Goal: Task Accomplishment & Management: Complete application form

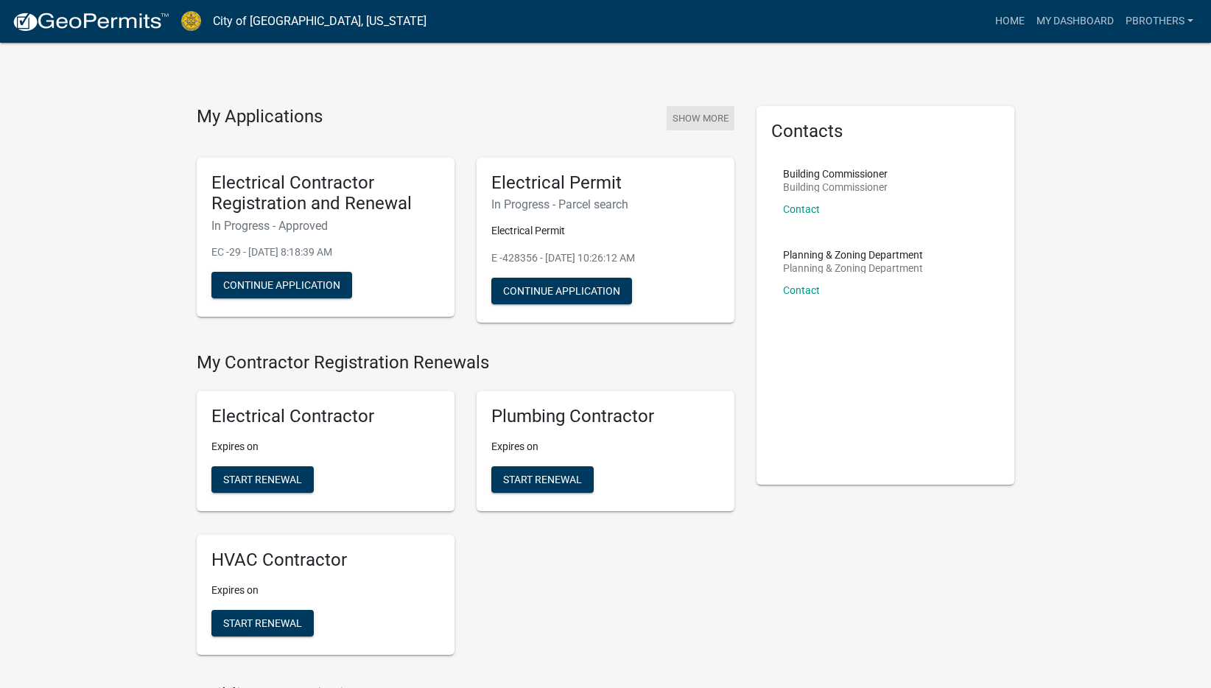
click at [691, 122] on button "Show More" at bounding box center [701, 118] width 68 height 24
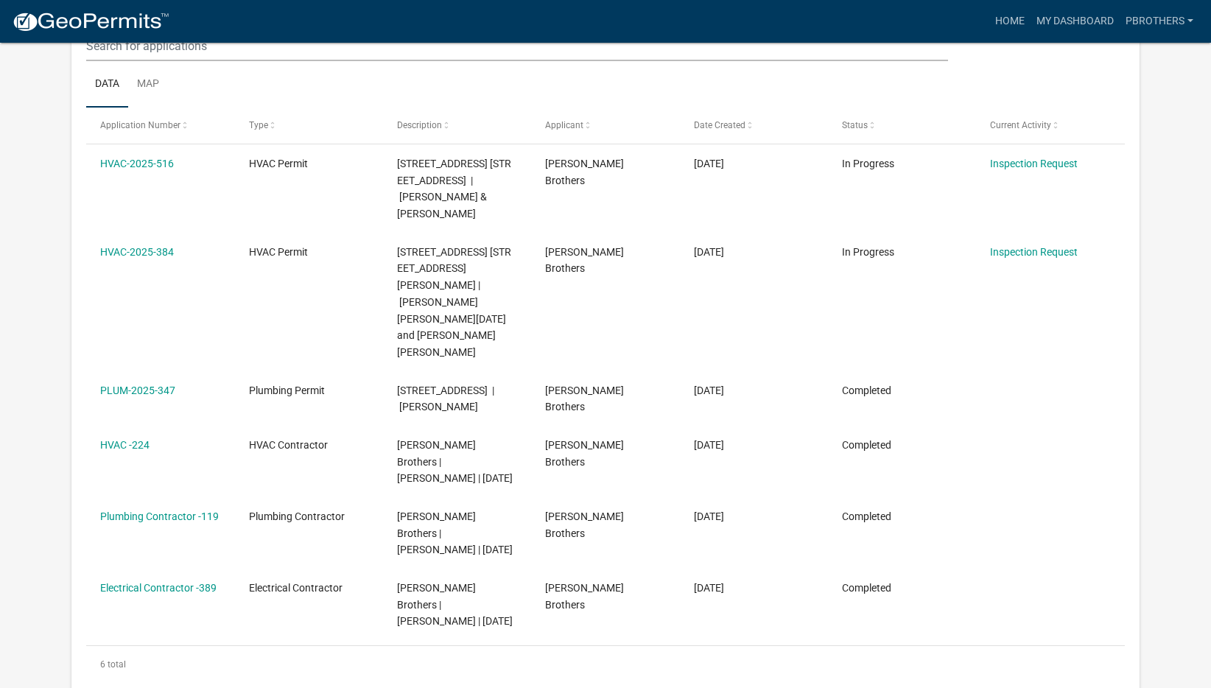
scroll to position [195, 0]
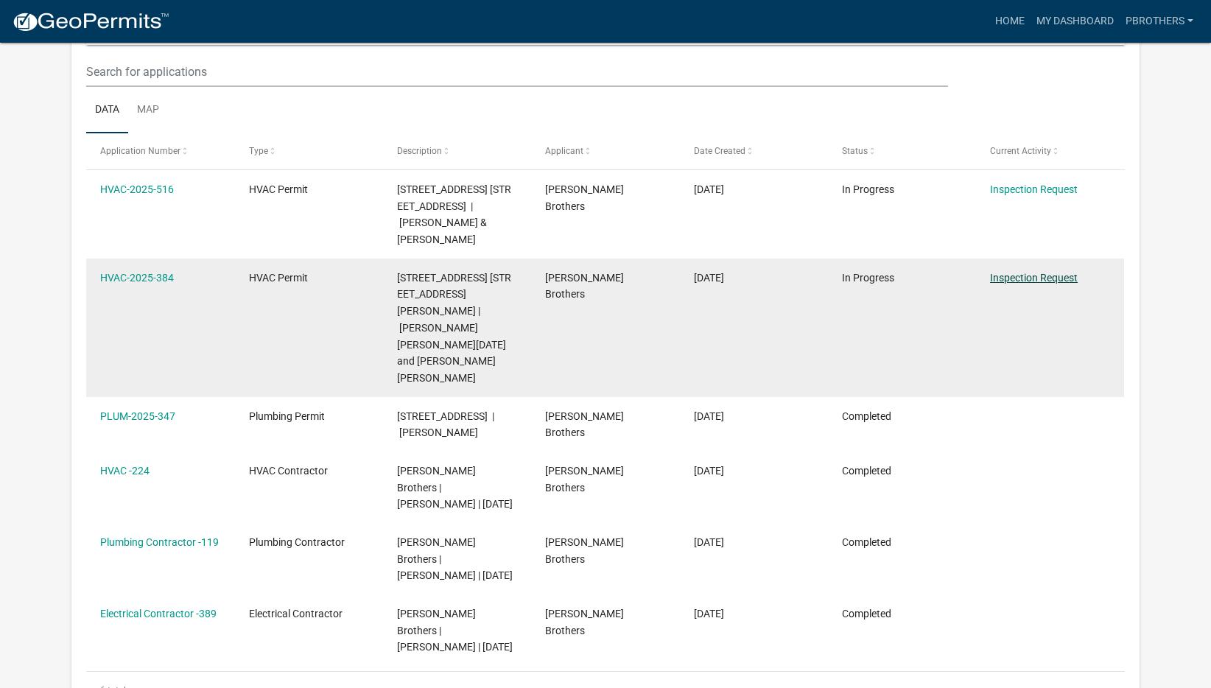
click at [1029, 273] on link "Inspection Request" at bounding box center [1034, 278] width 88 height 12
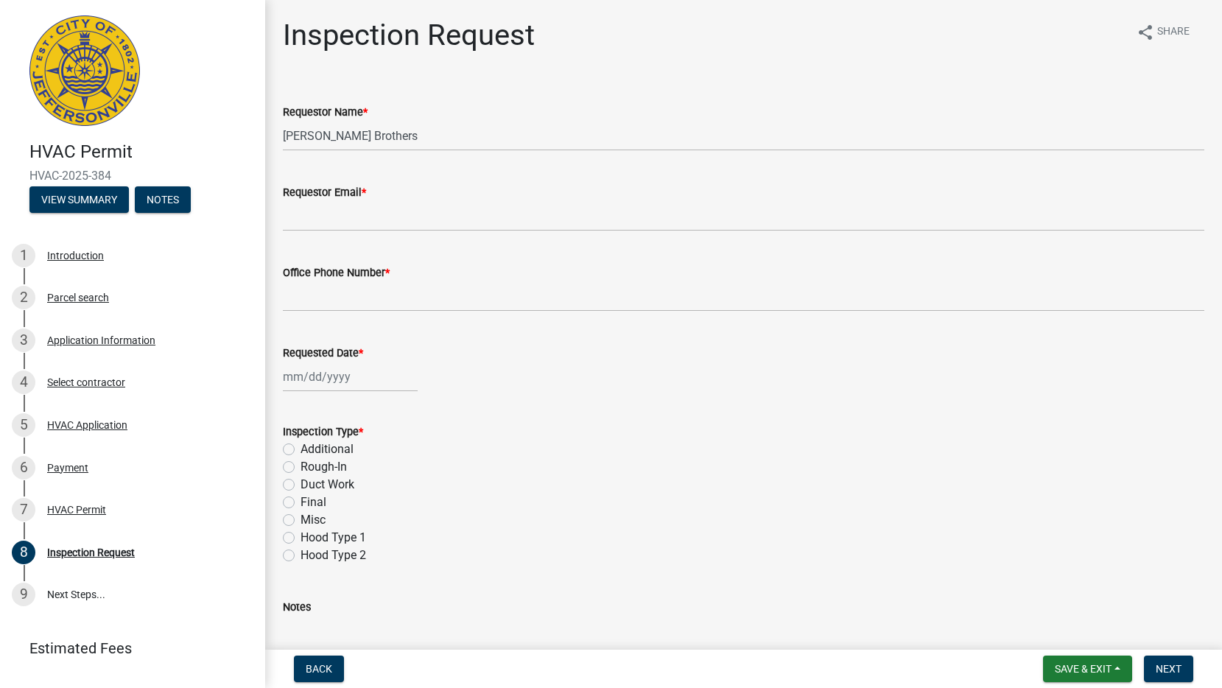
drag, startPoint x: 548, startPoint y: 409, endPoint x: 526, endPoint y: 74, distance: 335.2
click at [524, 73] on div "Inspection Request share Share Requestor Name * [PERSON_NAME] Brothers Requesto…" at bounding box center [744, 404] width 944 height 773
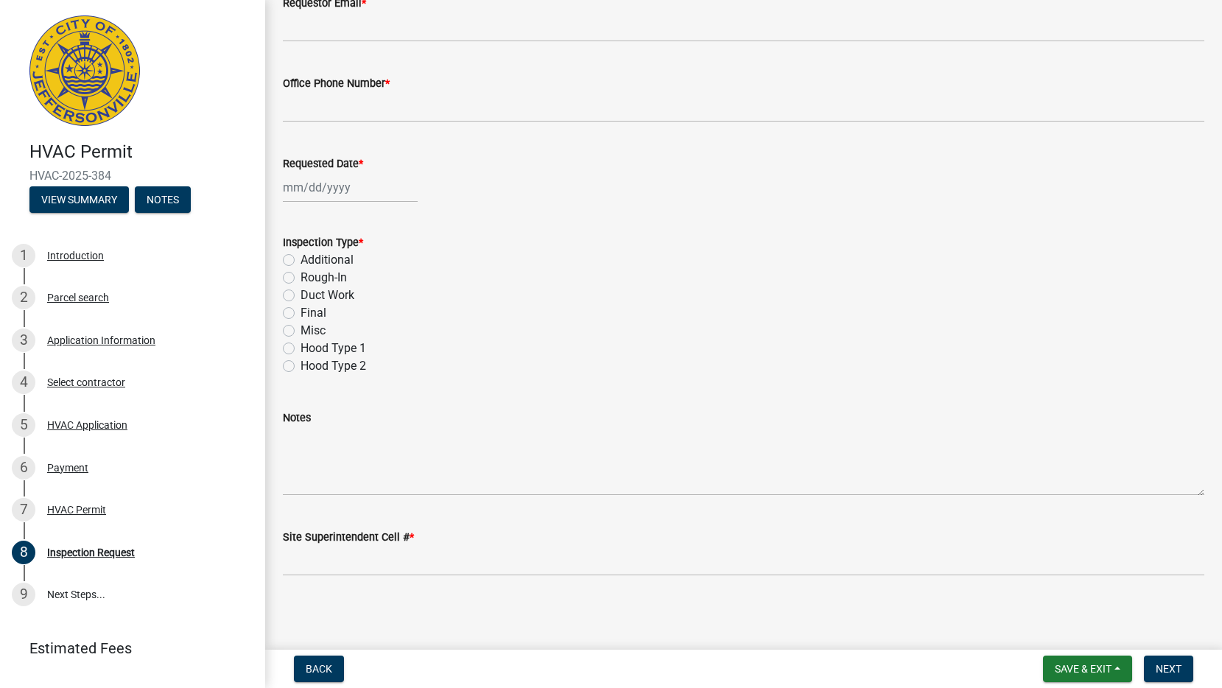
scroll to position [191, 0]
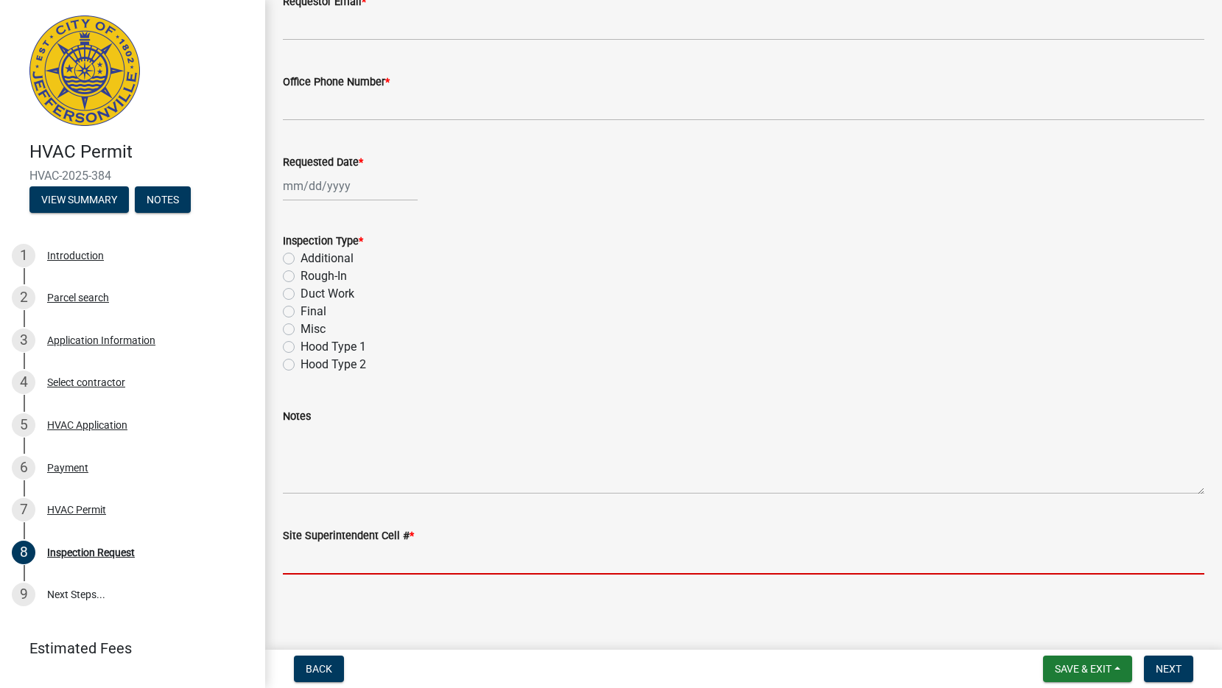
click at [375, 547] on input "Site Superintendent Cell # *" at bounding box center [744, 559] width 922 height 30
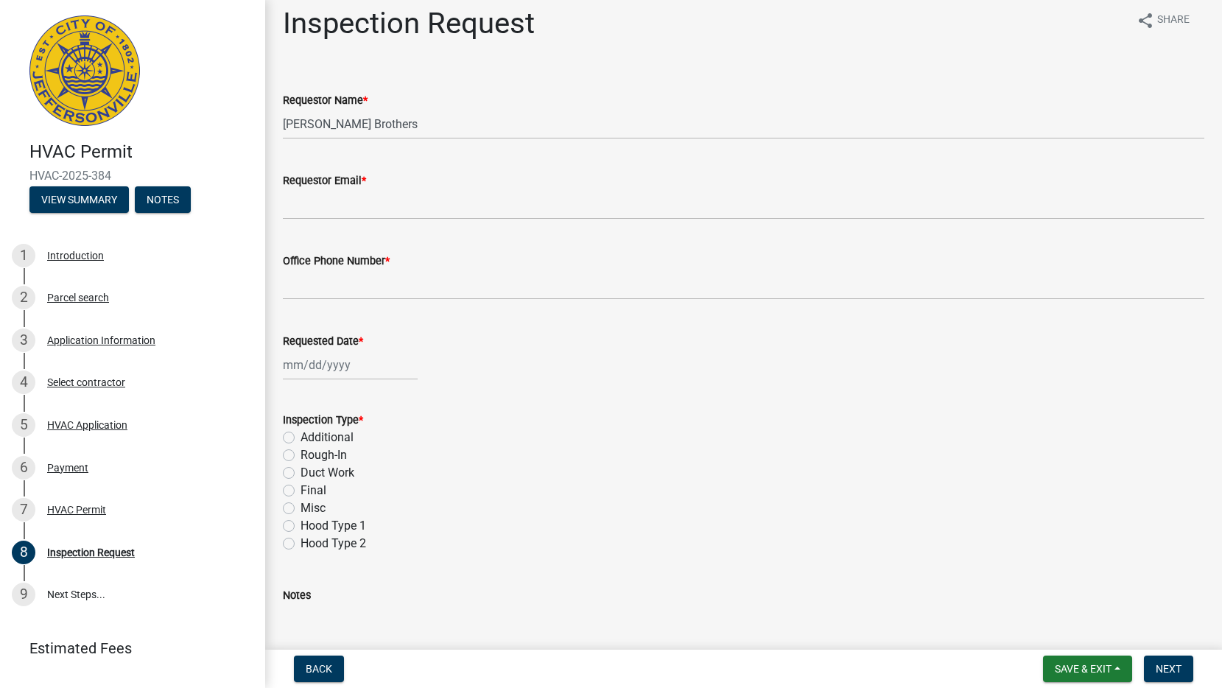
scroll to position [0, 0]
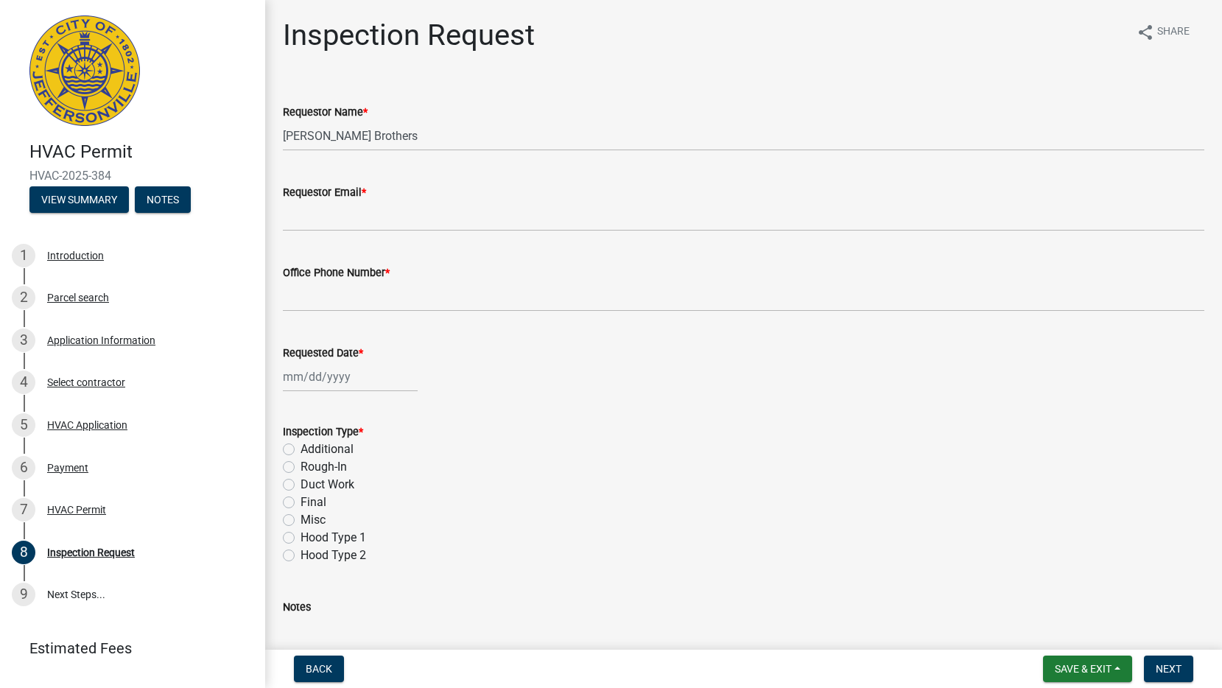
click at [504, 69] on div "Inspection Request share Share Requestor Name * [PERSON_NAME] Brothers Requesto…" at bounding box center [744, 404] width 944 height 773
click at [309, 676] on button "Back" at bounding box center [319, 669] width 50 height 27
